Goal: Browse casually: Explore the website without a specific task or goal

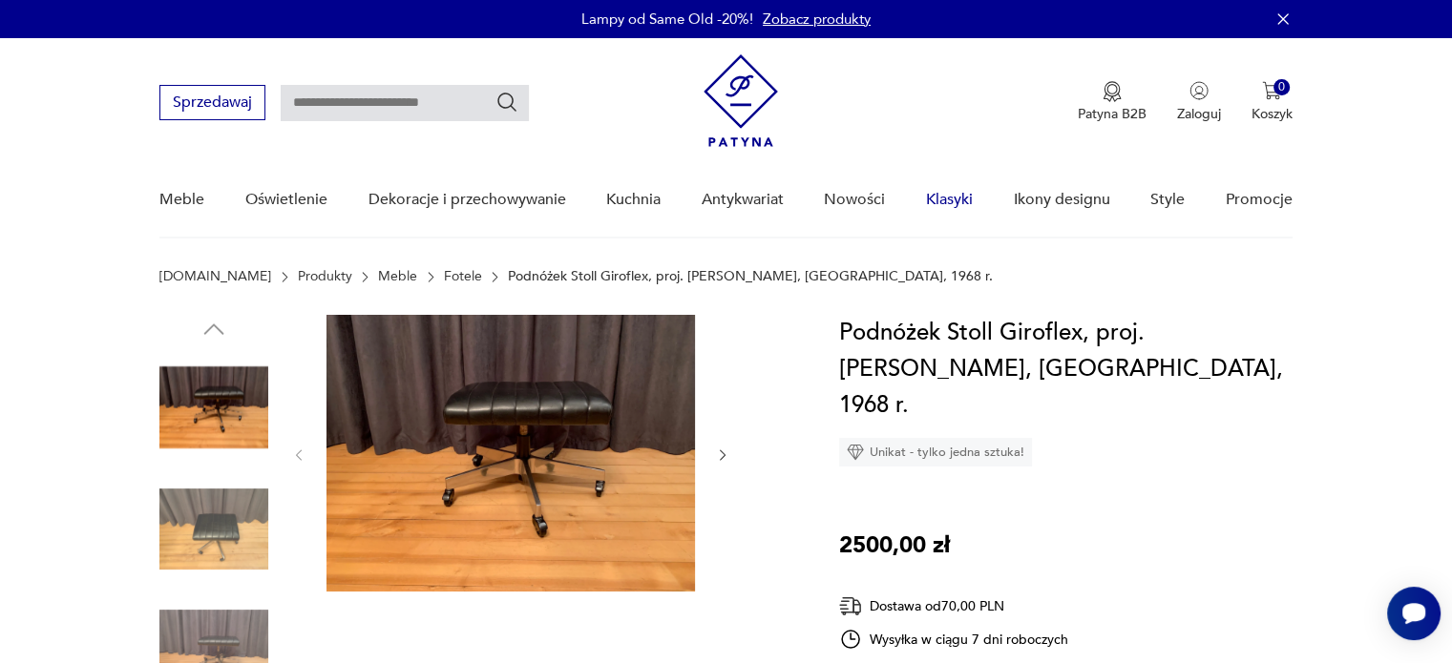
click at [931, 197] on link "Klasyki" at bounding box center [949, 199] width 47 height 73
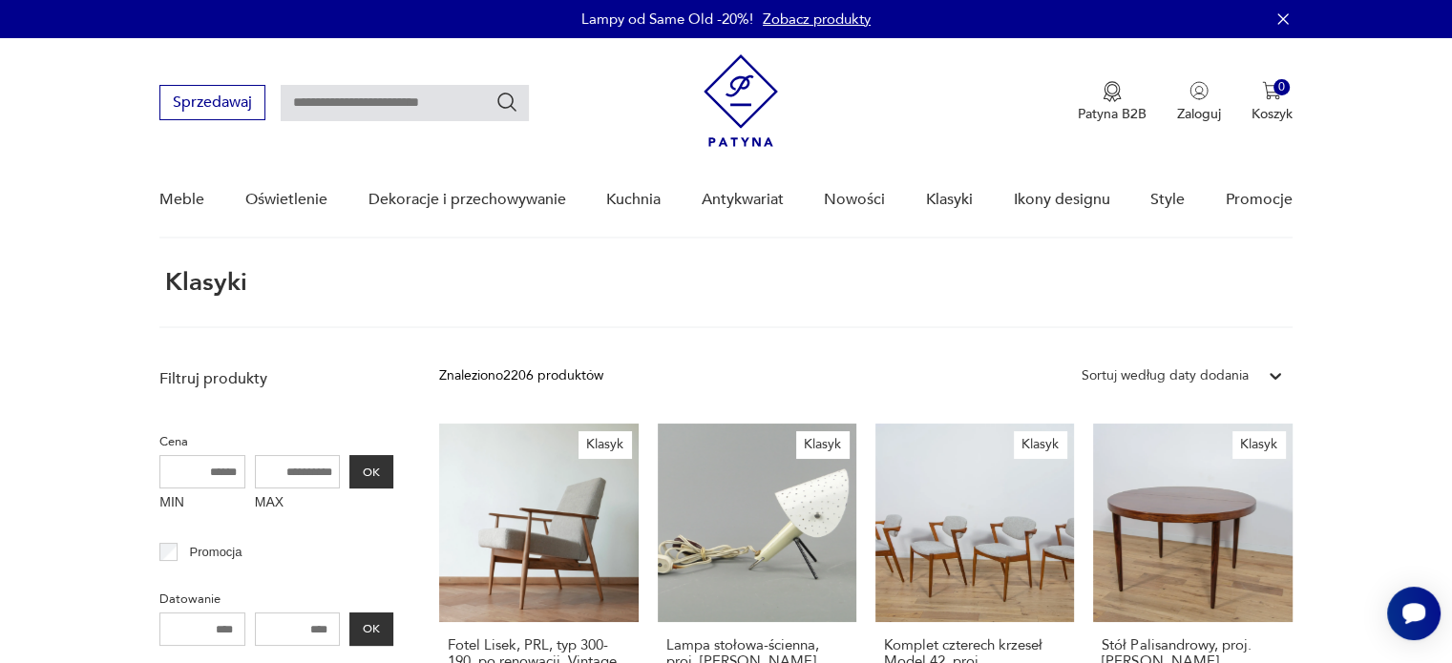
click at [363, 107] on input "text" at bounding box center [405, 103] width 248 height 36
type input "*********"
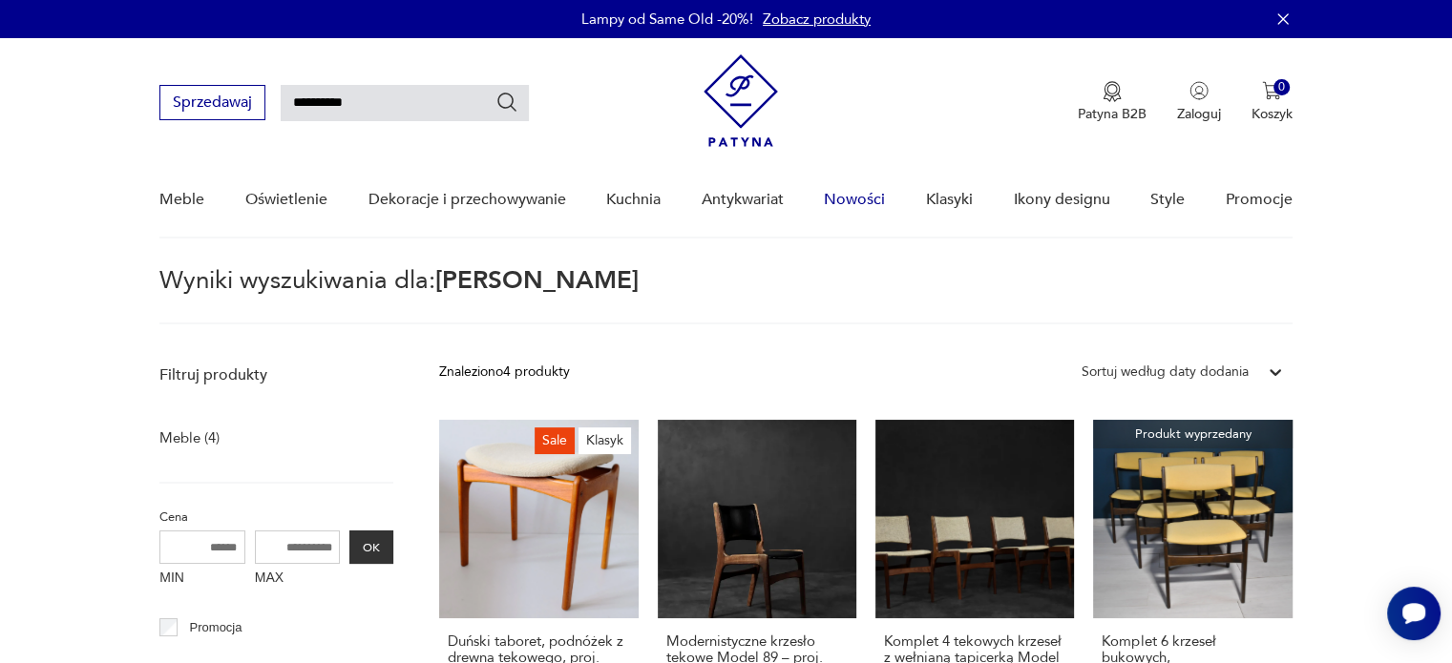
click at [852, 197] on link "Nowości" at bounding box center [854, 199] width 61 height 73
